Goal: Transaction & Acquisition: Obtain resource

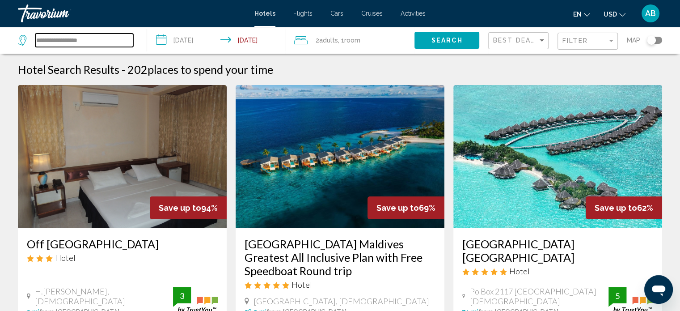
click at [79, 39] on input "**********" at bounding box center [84, 40] width 98 height 13
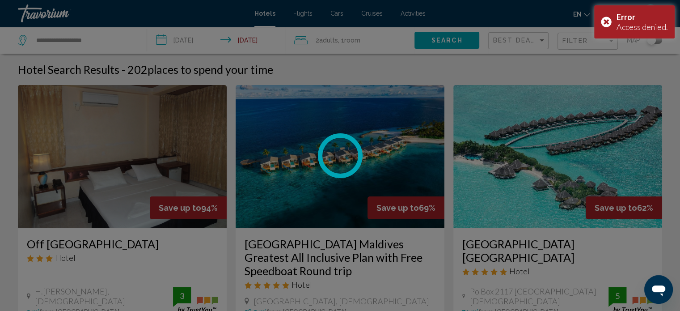
click at [86, 42] on div at bounding box center [340, 155] width 680 height 311
click at [86, 42] on div "**********" at bounding box center [340, 155] width 680 height 311
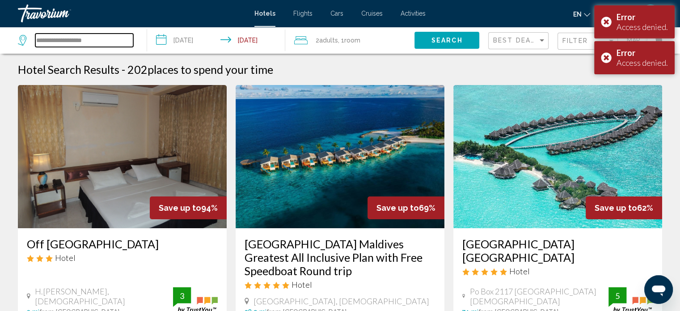
click at [86, 42] on input "**********" at bounding box center [84, 40] width 98 height 13
type input "*"
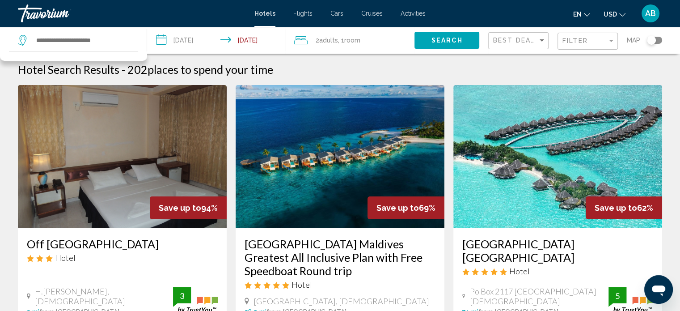
click at [373, 13] on span "Cruises" at bounding box center [371, 13] width 21 height 7
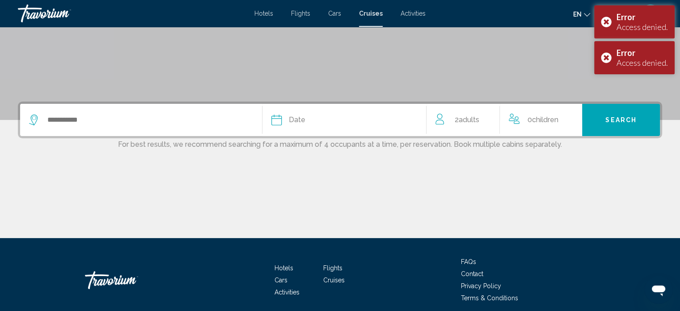
scroll to position [149, 0]
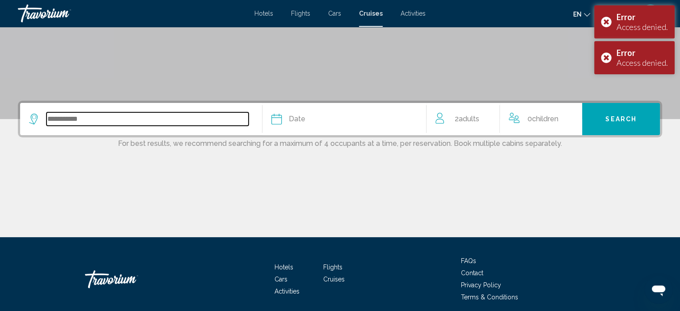
click at [106, 123] on input "Search widget" at bounding box center [148, 118] width 202 height 13
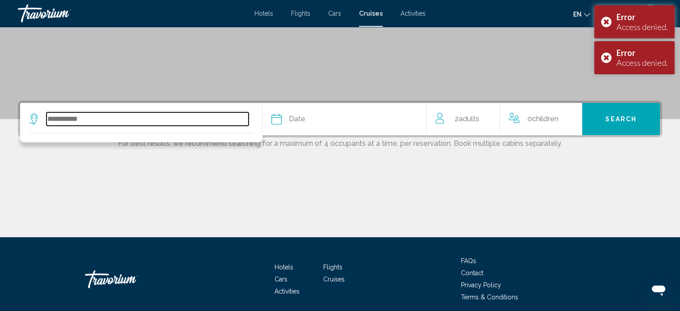
scroll to position [185, 0]
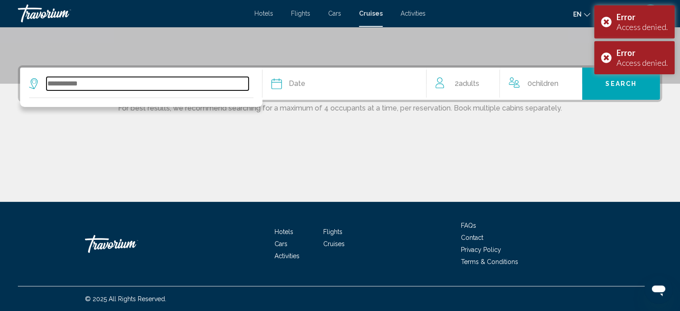
click at [86, 87] on input "Search widget" at bounding box center [148, 83] width 202 height 13
click at [76, 85] on input "Search widget" at bounding box center [148, 83] width 202 height 13
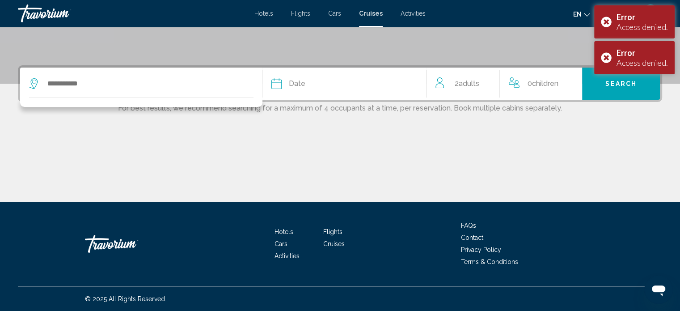
click at [351, 140] on div "Main content" at bounding box center [340, 168] width 645 height 67
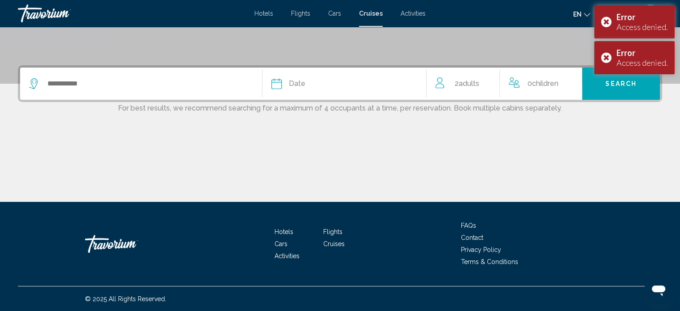
scroll to position [0, 0]
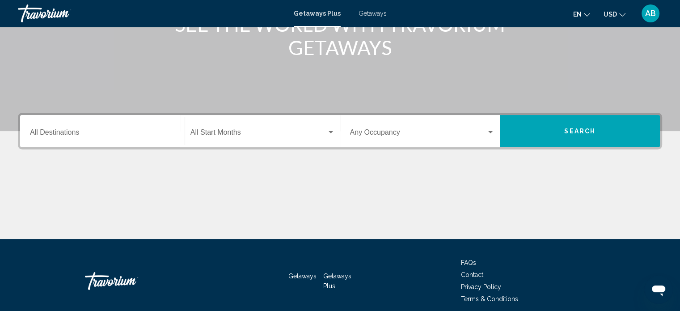
scroll to position [138, 0]
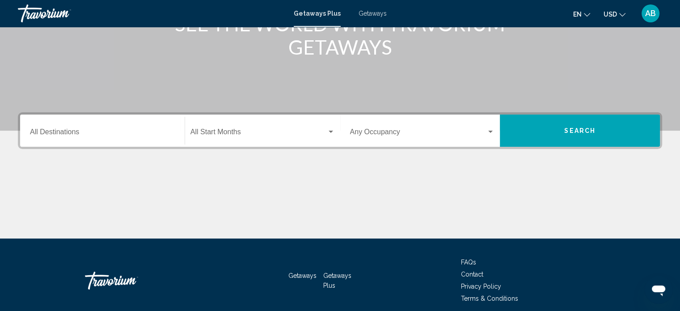
click at [137, 137] on div "Destination All Destinations" at bounding box center [102, 131] width 145 height 28
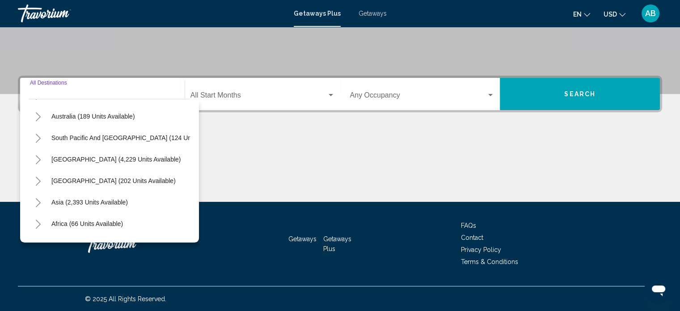
scroll to position [152, 0]
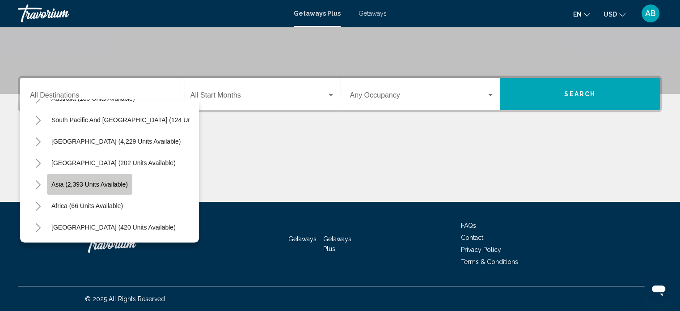
click at [115, 181] on span "Asia (2,393 units available)" at bounding box center [89, 184] width 76 height 7
type input "**********"
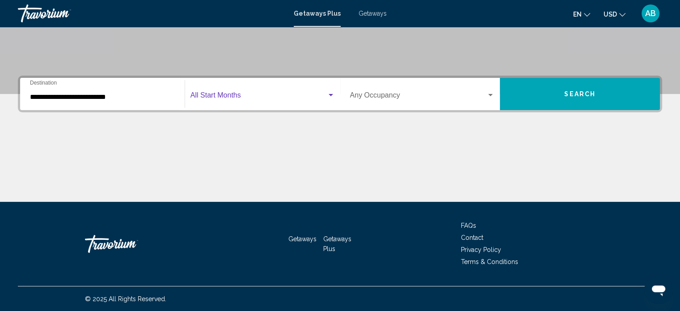
click at [217, 94] on span "Search widget" at bounding box center [259, 97] width 136 height 8
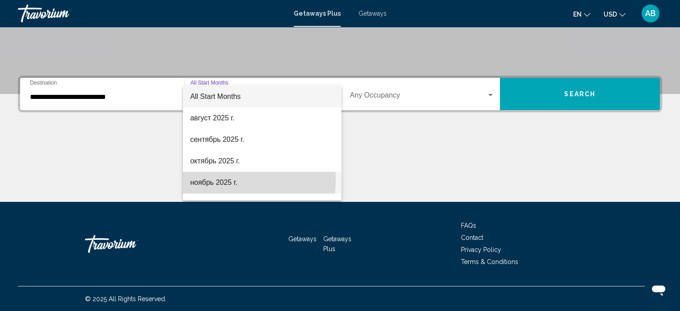
click at [227, 180] on span "ноябрь 2025 г." at bounding box center [262, 182] width 144 height 21
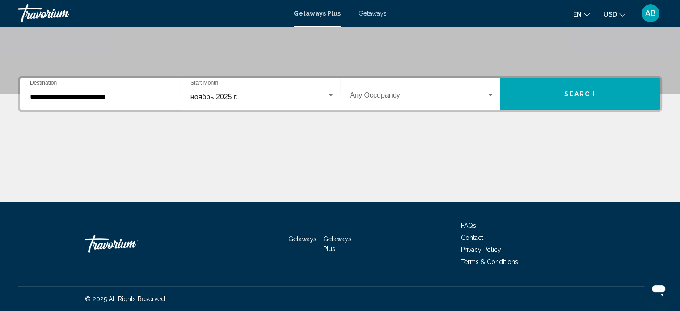
click at [406, 88] on div "Occupancy Any Occupancy" at bounding box center [422, 94] width 145 height 28
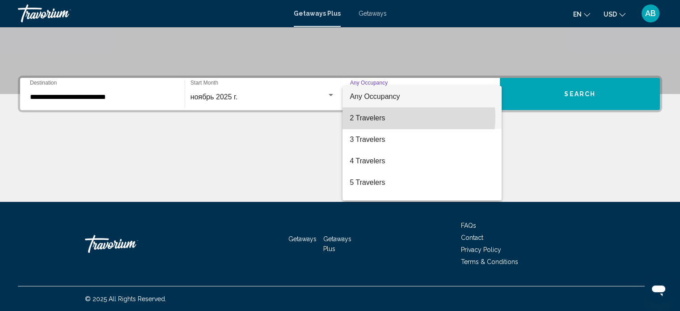
click at [391, 117] on span "2 Travelers" at bounding box center [422, 117] width 145 height 21
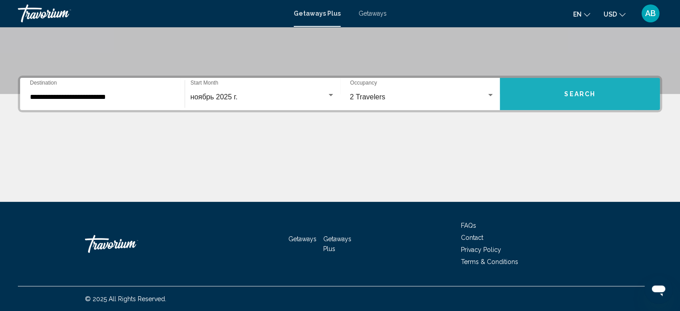
click at [535, 82] on button "Search" at bounding box center [580, 94] width 160 height 32
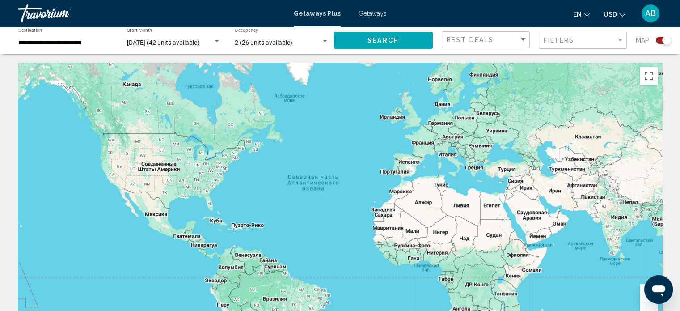
click at [62, 48] on div "**********" at bounding box center [65, 40] width 94 height 25
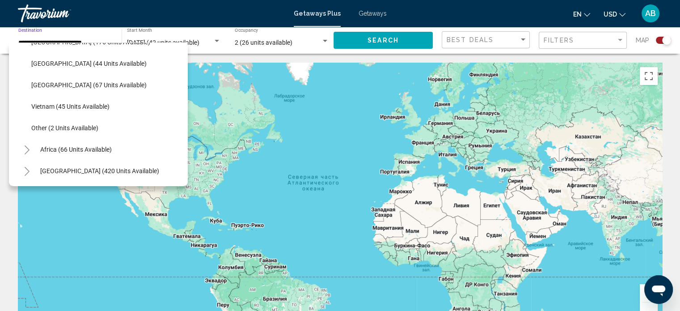
scroll to position [409, 0]
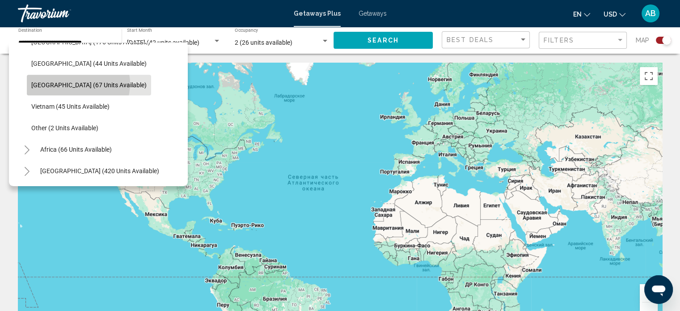
click at [78, 81] on span "Thailand (67 units available)" at bounding box center [88, 84] width 115 height 7
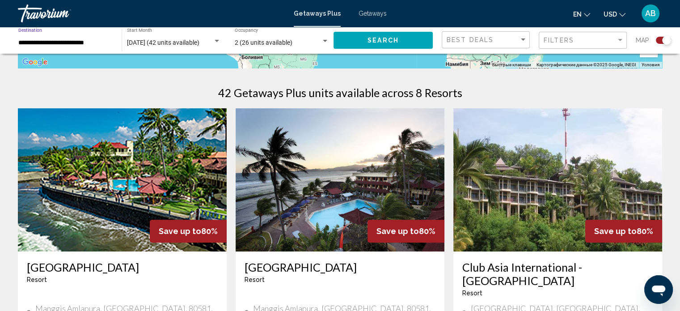
scroll to position [0, 0]
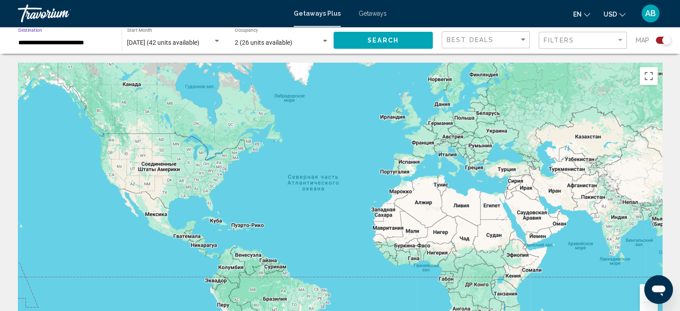
click at [77, 43] on input "**********" at bounding box center [65, 42] width 94 height 7
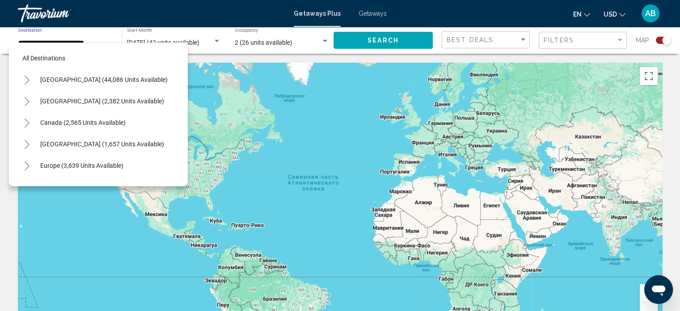
scroll to position [378, 0]
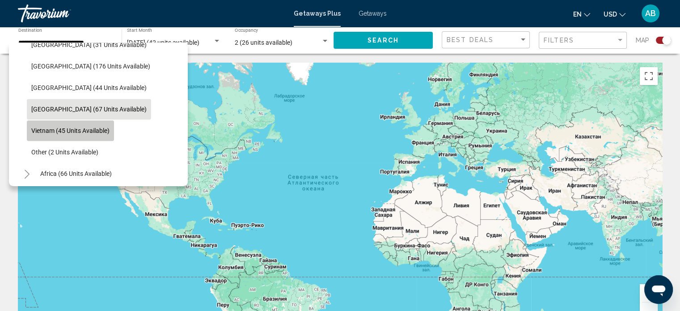
click at [71, 131] on span "Vietnam (45 units available)" at bounding box center [70, 130] width 78 height 7
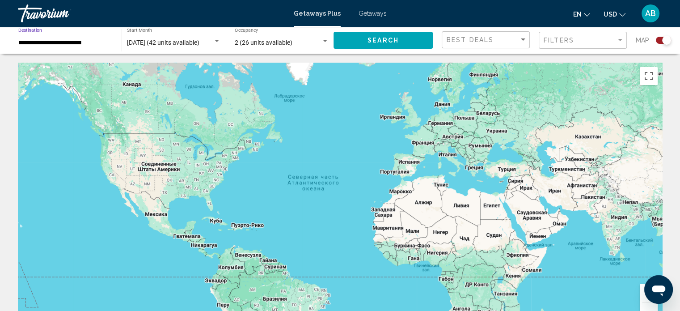
click at [83, 41] on input "**********" at bounding box center [65, 42] width 94 height 7
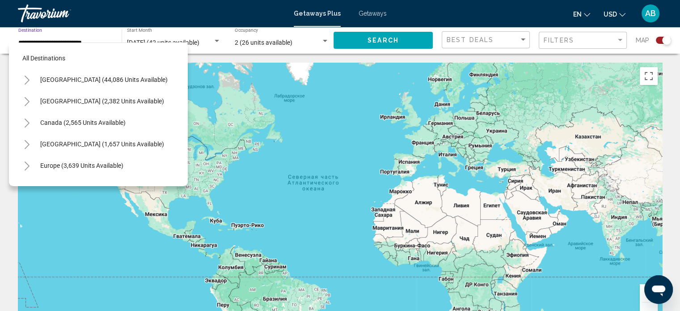
scroll to position [400, 0]
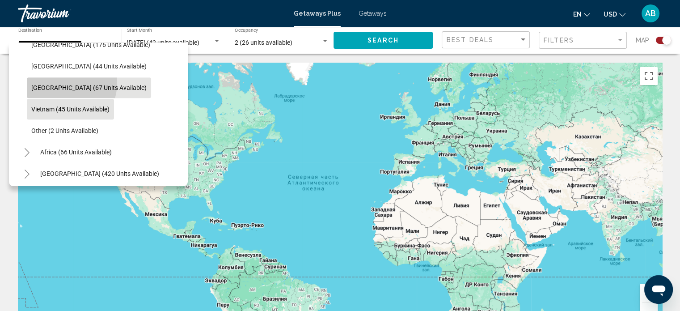
click at [60, 82] on button "Thailand (67 units available)" at bounding box center [89, 87] width 124 height 21
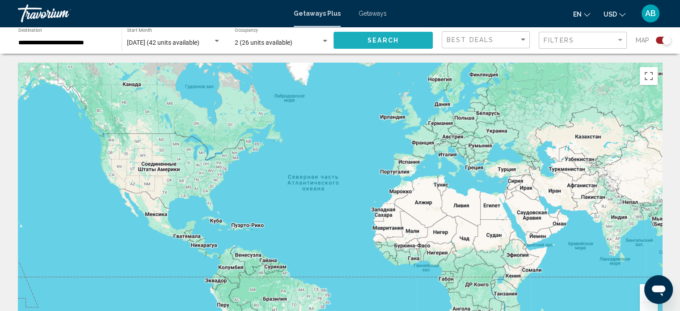
click at [347, 35] on button "Search" at bounding box center [383, 40] width 99 height 17
click at [370, 42] on span "Search" at bounding box center [383, 40] width 31 height 7
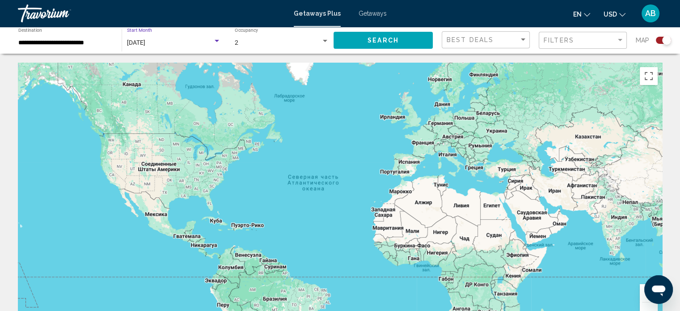
click at [183, 40] on div "November 2025" at bounding box center [170, 42] width 86 height 7
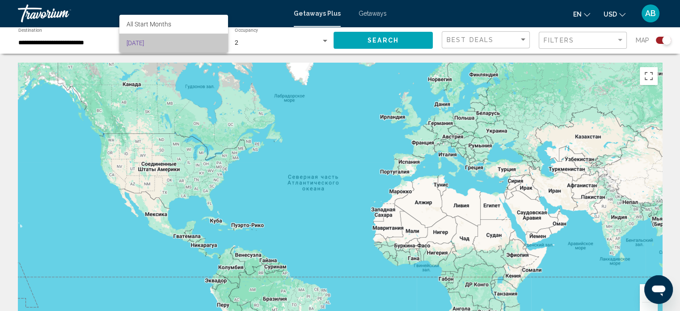
click at [183, 40] on span "November 2025" at bounding box center [174, 43] width 94 height 19
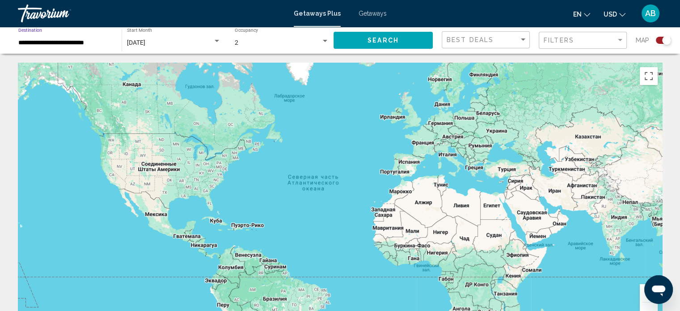
click at [81, 40] on input "**********" at bounding box center [65, 42] width 94 height 7
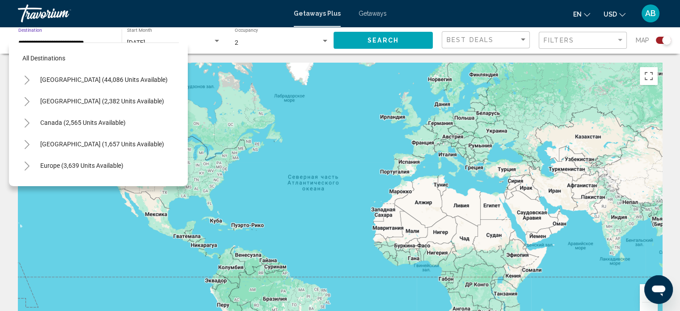
scroll to position [378, 0]
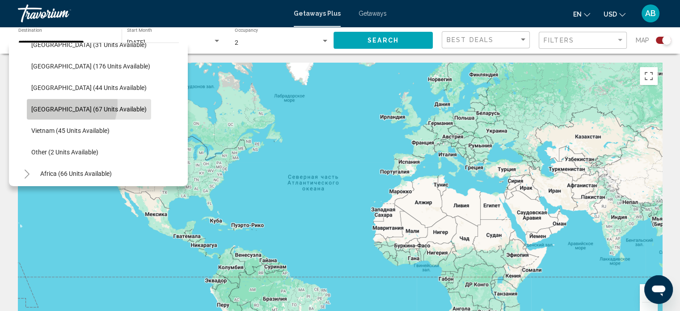
click at [57, 102] on button "Thailand (67 units available)" at bounding box center [89, 109] width 124 height 21
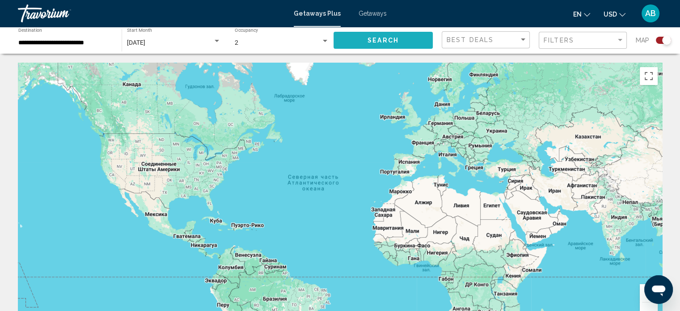
click at [361, 41] on button "Search" at bounding box center [383, 40] width 99 height 17
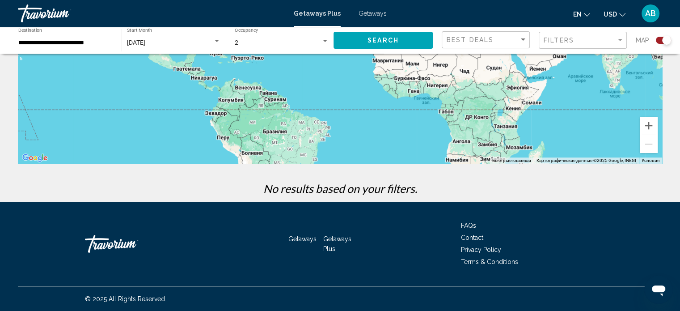
scroll to position [0, 0]
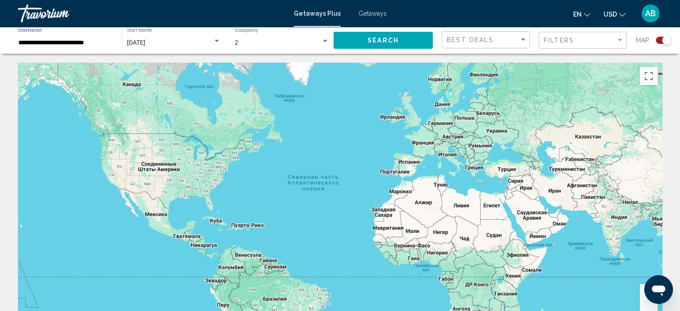
click at [93, 41] on input "**********" at bounding box center [65, 42] width 94 height 7
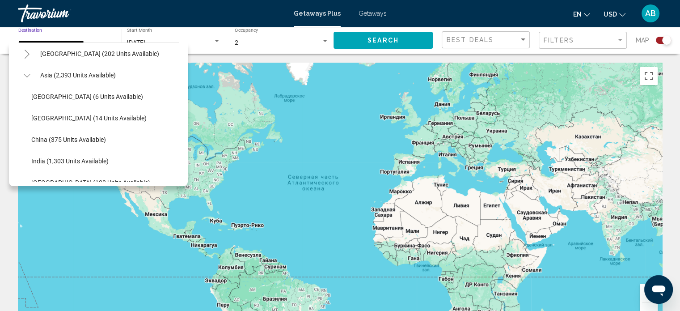
scroll to position [198, 0]
click at [61, 137] on span "China (375 units available)" at bounding box center [68, 139] width 75 height 7
type input "**********"
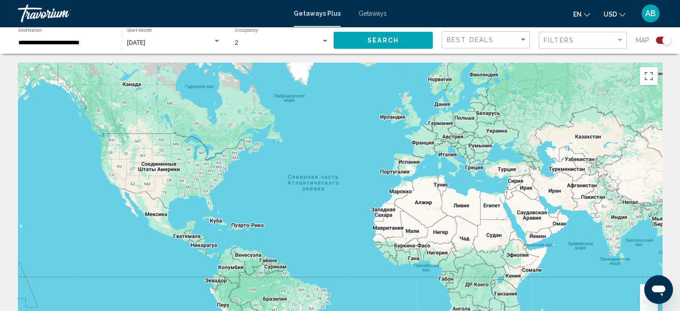
click at [61, 137] on div "Main content" at bounding box center [340, 197] width 645 height 268
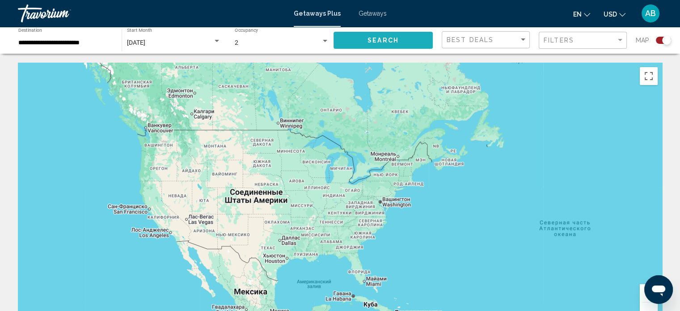
click at [359, 43] on button "Search" at bounding box center [383, 40] width 99 height 17
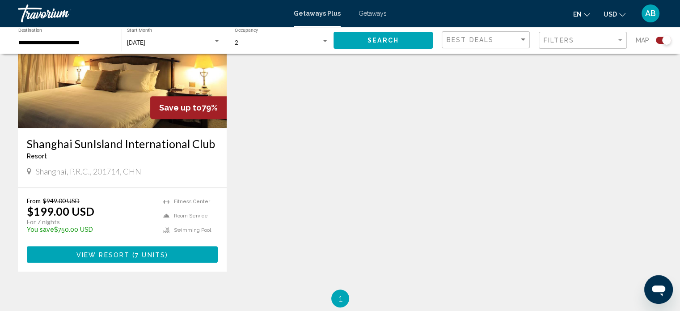
scroll to position [386, 0]
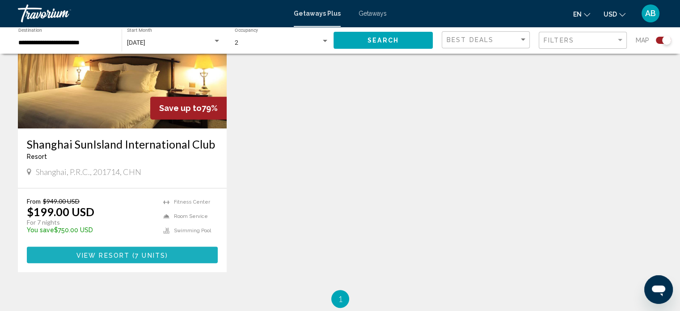
click at [135, 254] on span "7 units" at bounding box center [150, 254] width 30 height 7
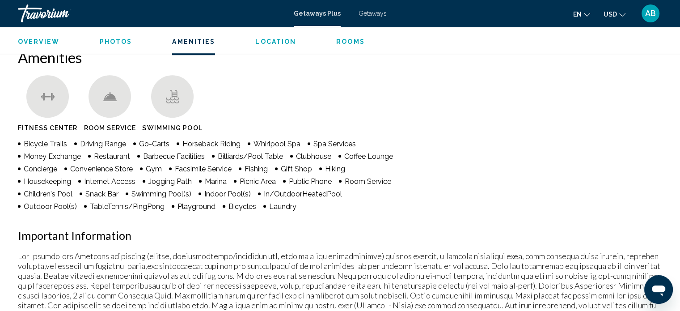
scroll to position [688, 0]
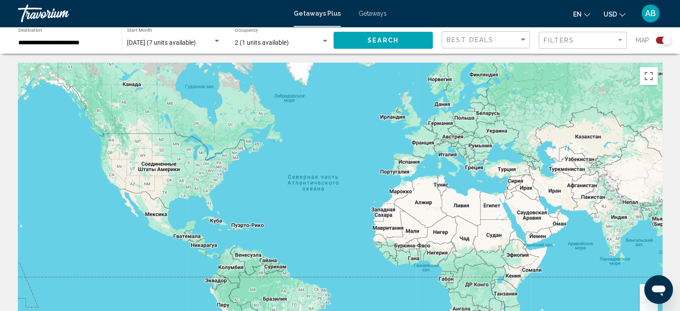
click at [47, 11] on div "Travorium" at bounding box center [62, 13] width 89 height 18
